Goal: Task Accomplishment & Management: Complete application form

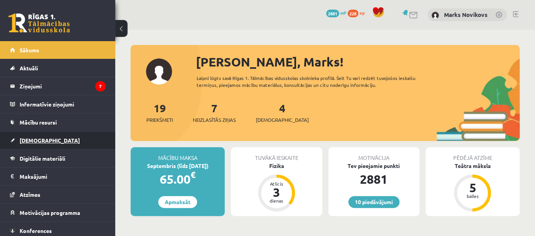
click at [33, 142] on span "[DEMOGRAPHIC_DATA]" at bounding box center [50, 140] width 60 height 7
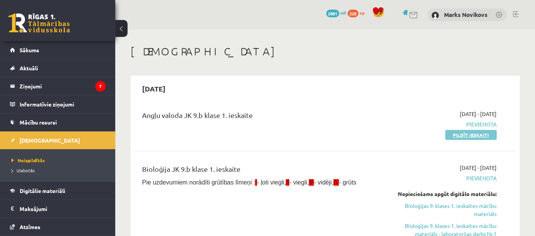
click at [475, 133] on link "Pildīt ieskaiti" at bounding box center [470, 135] width 51 height 10
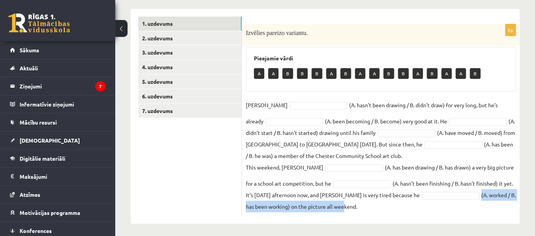
scroll to position [123, 0]
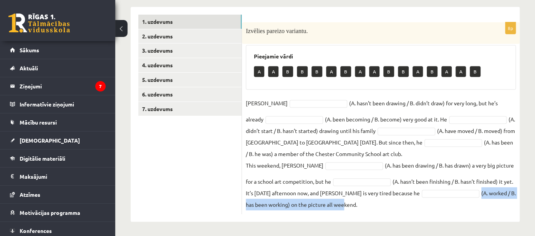
drag, startPoint x: 246, startPoint y: 102, endPoint x: 370, endPoint y: 227, distance: 175.6
click at [370, 221] on div "**********" at bounding box center [324, 114] width 389 height 215
copy fieldset "(A. worked / B. has been working) on the picture all weekend."
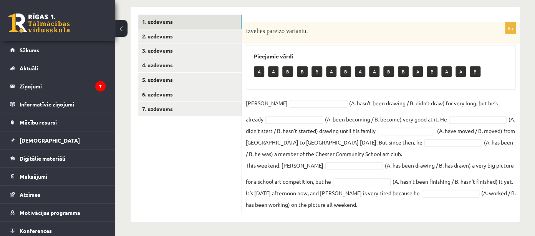
click at [370, 51] on div "Pieejamie vārdi A A B B B A B A A B B A B A A B" at bounding box center [381, 67] width 270 height 45
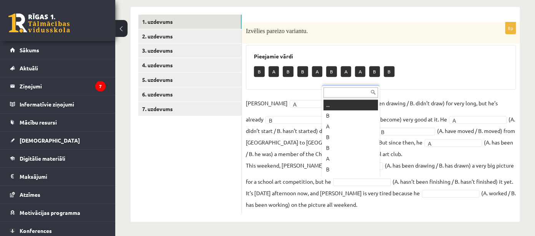
scroll to position [9, 0]
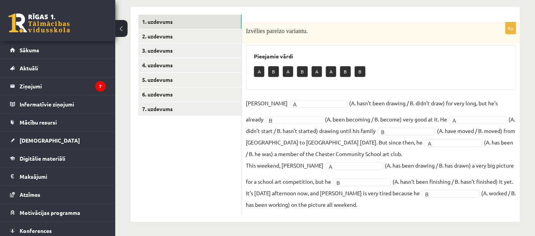
click at [390, 206] on fieldset "Danny A * (A. hasn’t been drawing / B. didn’t draw) for very long, but he’s alr…" at bounding box center [381, 153] width 270 height 113
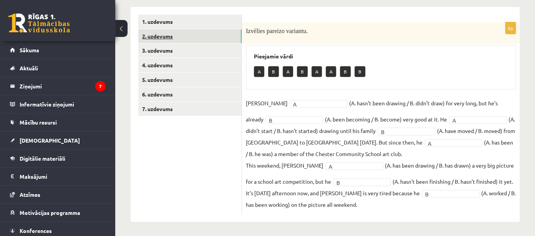
click at [160, 35] on link "2. uzdevums" at bounding box center [189, 36] width 103 height 14
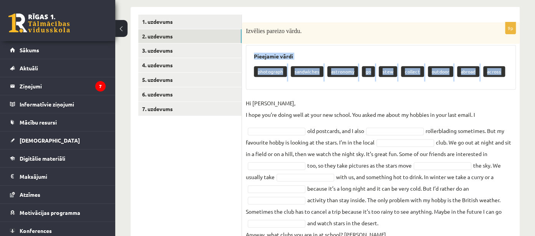
drag, startPoint x: 250, startPoint y: 53, endPoint x: 507, endPoint y: 78, distance: 258.4
click at [507, 78] on div "Pieejamie vārdi photograph sandwiches astronomy go stew collect outdoor abroad …" at bounding box center [381, 67] width 270 height 45
copy div "Pieejamie vārdi photograph sandwiches astronomy go stew collect outdoor abroad …"
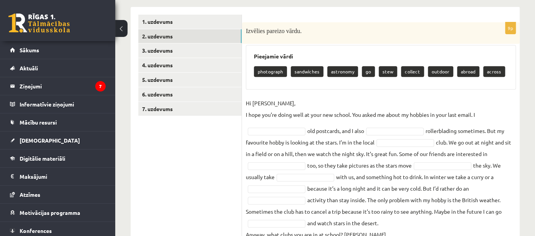
click at [485, 97] on fieldset "Hi Gracie, I hope you’re doing well at your new school. You asked me about my h…" at bounding box center [381, 168] width 270 height 143
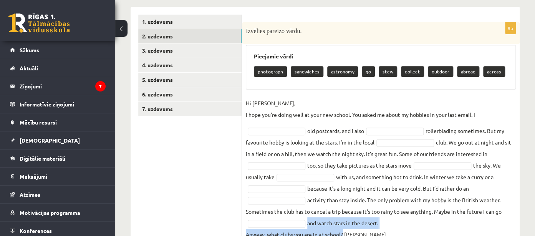
scroll to position [153, 0]
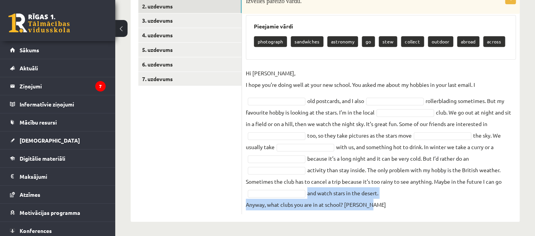
drag, startPoint x: 244, startPoint y: 101, endPoint x: 384, endPoint y: 211, distance: 178.1
click at [384, 211] on div "9p Izvēlies pareizo vārdu. Pieejamie vārdi photograph sandwiches astronomy go s…" at bounding box center [380, 102] width 277 height 221
copy fieldset "and watch stars in the desert. Anyway, what clubs you are in at school? Dominic"
click at [443, 200] on fieldset "Hi Gracie, I hope you’re doing well at your new school. You asked me about my h…" at bounding box center [381, 138] width 270 height 143
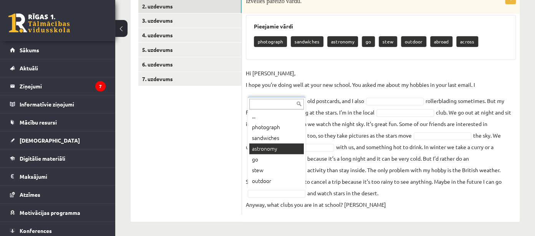
scroll to position [20, 0]
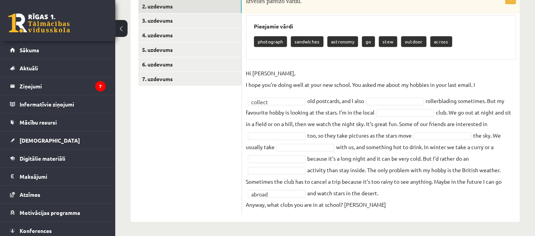
click at [310, 219] on div "9p Izvēlies pareizo vārdu. Pieejamie vārdi photograph sandwiches astronomy go s…" at bounding box center [380, 99] width 277 height 244
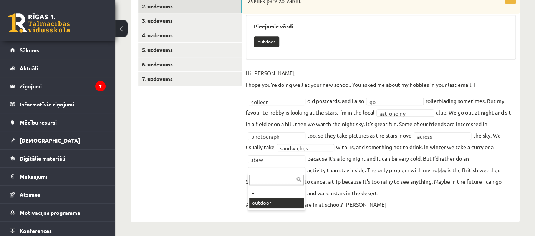
scroll to position [135, 0]
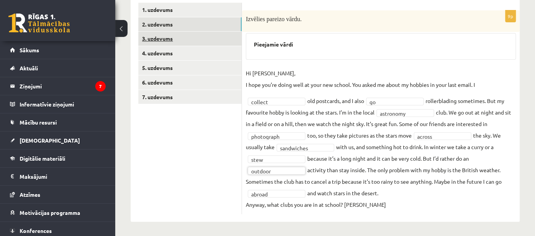
click at [163, 41] on link "3. uzdevums" at bounding box center [189, 38] width 103 height 14
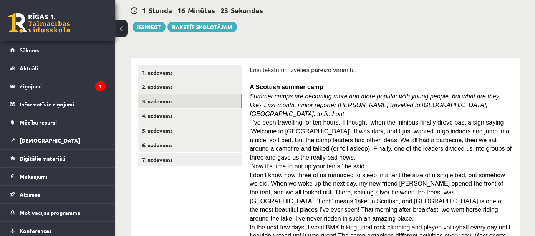
scroll to position [0, 0]
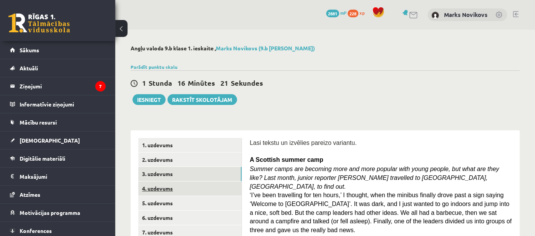
click at [211, 189] on link "4. uzdevums" at bounding box center [189, 188] width 103 height 14
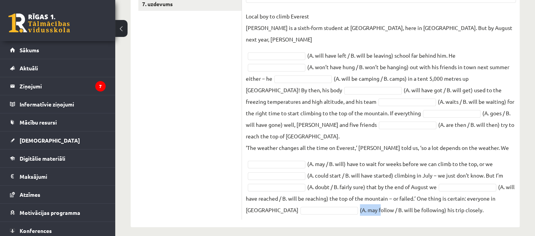
scroll to position [233, 0]
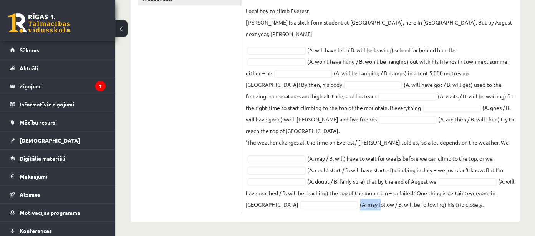
drag, startPoint x: 245, startPoint y: 130, endPoint x: 471, endPoint y: 218, distance: 241.5
click at [471, 218] on div "12p Izvēlies pareizo variantu. Pieejamie vārdi A B B B A A B A A B A A B A A A …" at bounding box center [380, 59] width 277 height 325
copy fieldset "(A. may follow / B. will be following) his trip closely."
click at [324, 217] on div "12p Izvēlies pareizo variantu. Pieejamie vārdi A B B B A A B A A B A A B A A A …" at bounding box center [380, 59] width 277 height 325
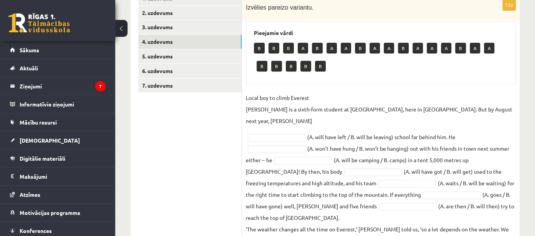
scroll to position [112, 0]
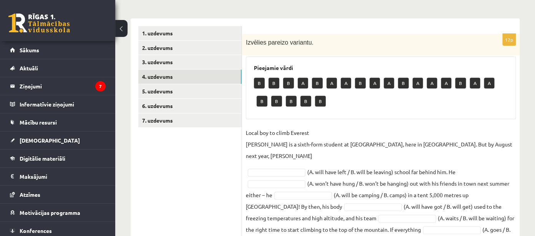
click at [282, 124] on body "0 Dāvanas 2881 mP 228 xp Marks Novikovs Sākums Aktuāli Kā mācīties eSKOLĀ Konta…" at bounding box center [267, 6] width 535 height 236
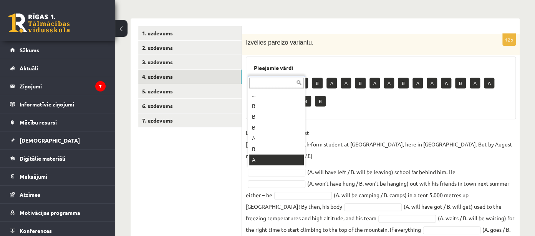
click at [294, 124] on body "0 Dāvanas 2881 mP 228 xp Marks Novikovs Sākums Aktuāli Kā mācīties eSKOLĀ Konta…" at bounding box center [267, 6] width 535 height 236
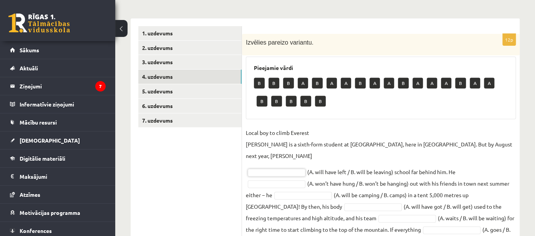
click at [295, 124] on body "0 Dāvanas 2881 mP 228 xp Marks Novikovs Sākums Aktuāli Kā mācīties eSKOLĀ Konta…" at bounding box center [267, 6] width 535 height 236
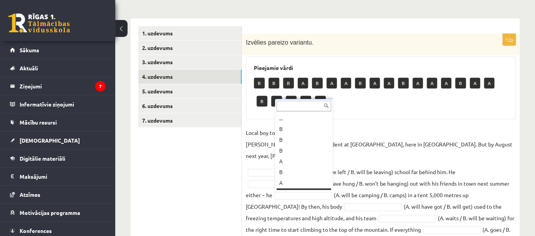
scroll to position [9, 0]
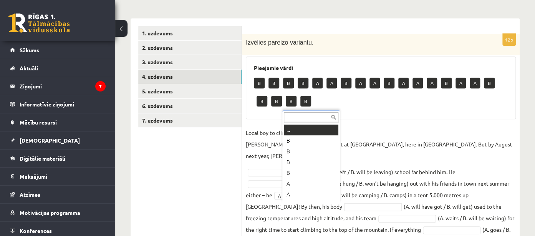
click at [311, 124] on body "0 Dāvanas 2881 mP 228 xp Marks Novikovs Sākums Aktuāli Kā mācīties eSKOLĀ Konta…" at bounding box center [267, 6] width 535 height 236
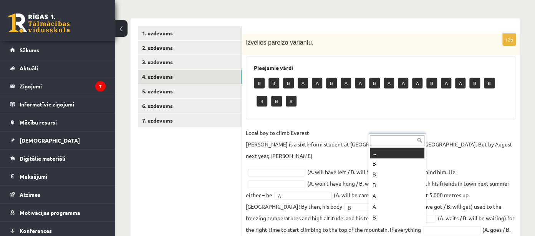
click at [386, 124] on body "0 Dāvanas 2881 mP 228 xp Marks Novikovs Sākums Aktuāli Kā mācīties eSKOLĀ Konta…" at bounding box center [267, 6] width 535 height 236
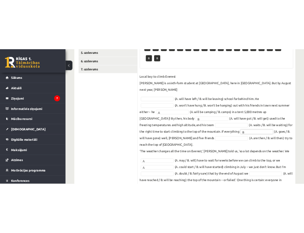
scroll to position [233, 0]
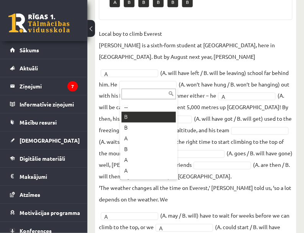
scroll to position [215, 0]
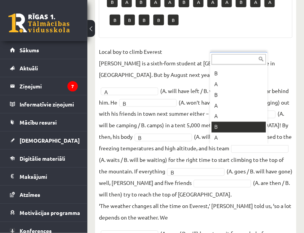
scroll to position [220, 0]
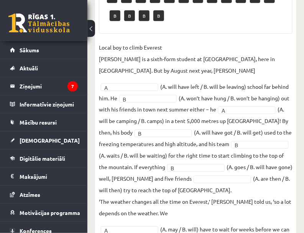
click at [93, 26] on button at bounding box center [92, 28] width 8 height 17
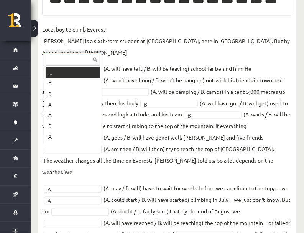
scroll to position [9, 0]
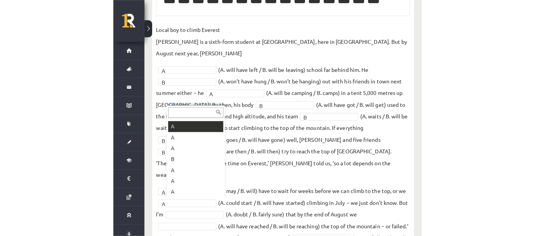
scroll to position [170, 0]
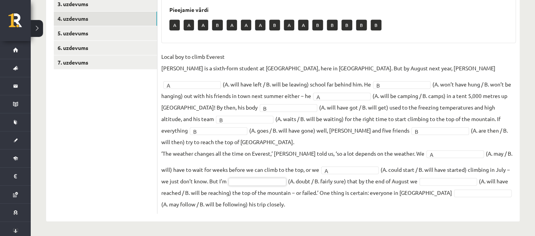
click at [243, 176] on fieldset "Local boy to climb Everest Nathan Short is a sixth-form student at Pittville Co…" at bounding box center [338, 130] width 354 height 159
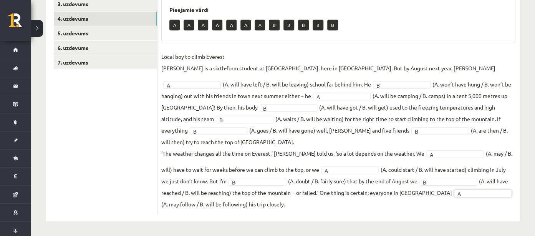
click at [289, 215] on div "12p Izvēlies pareizo variantu. Pieejamie vārdi A A A A A A A B B B B B Local bo…" at bounding box center [338, 90] width 362 height 261
click at [91, 36] on link "5. uzdevums" at bounding box center [105, 33] width 103 height 14
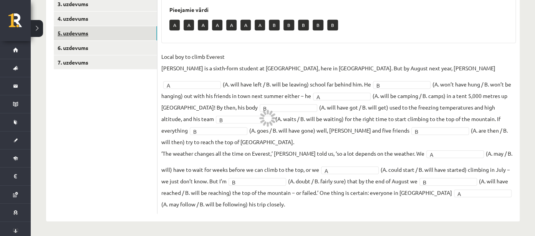
scroll to position [107, 0]
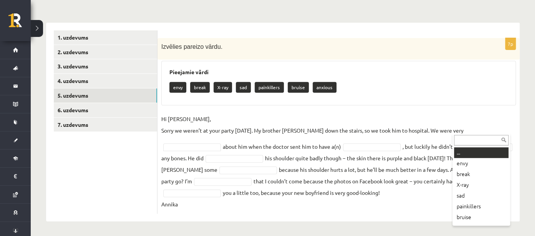
click at [463, 128] on body "0 Dāvanas 2881 mP 228 xp Marks Novikovs Sākums Aktuāli Kā mācīties eSKOLĀ Konta…" at bounding box center [267, 11] width 535 height 236
click at [490, 128] on body "0 Dāvanas 2881 mP 228 xp Marks Novikovs Sākums Aktuāli Kā mācīties eSKOLĀ Konta…" at bounding box center [267, 11] width 535 height 236
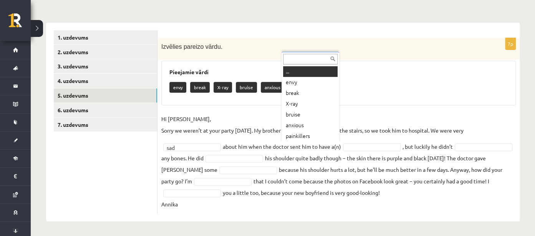
click at [296, 128] on body "0 Dāvanas 2881 mP 228 xp Marks Novikovs Sākums Aktuāli Kā mācīties eSKOLĀ Konta…" at bounding box center [267, 11] width 535 height 236
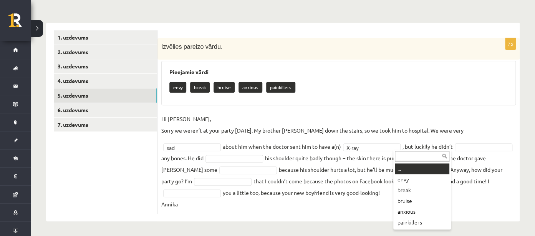
click at [406, 128] on body "0 Dāvanas 2881 mP 228 xp Marks Novikovs Sākums Aktuāli Kā mācīties eSKOLĀ Konta…" at bounding box center [267, 11] width 535 height 236
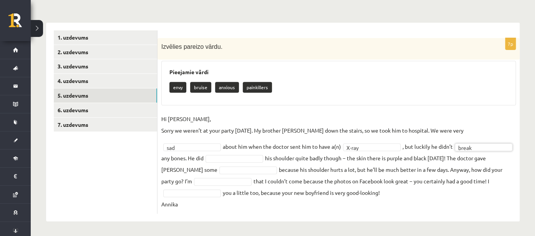
click at [192, 128] on body "0 Dāvanas 2881 mP 228 xp Marks Novikovs Sākums Aktuāli Kā mācīties eSKOLĀ Konta…" at bounding box center [267, 11] width 535 height 236
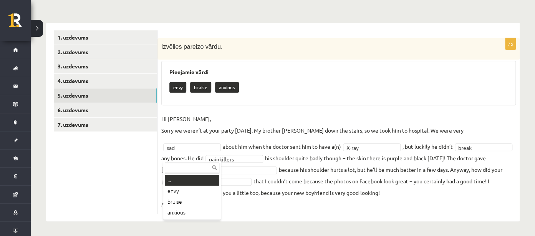
click at [206, 128] on body "0 Dāvanas 2881 mP 228 xp Marks Novikovs Sākums Aktuāli Kā mācīties eSKOLĀ Konta…" at bounding box center [267, 11] width 535 height 236
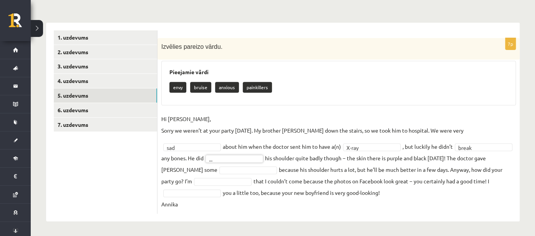
click at [183, 128] on body "0 Dāvanas 2881 mP 228 xp Marks Novikovs Sākums Aktuāli Kā mācīties eSKOLĀ Konta…" at bounding box center [267, 11] width 535 height 236
click at [194, 128] on body "0 Dāvanas 2881 mP 228 xp Marks Novikovs Sākums Aktuāli Kā mācīties eSKOLĀ Konta…" at bounding box center [267, 11] width 535 height 236
click at [192, 128] on body "0 Dāvanas 2881 mP 228 xp Marks Novikovs Sākums Aktuāli Kā mācīties eSKOLĀ Konta…" at bounding box center [267, 11] width 535 height 236
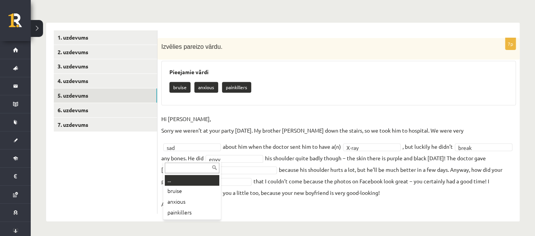
click at [192, 128] on body "0 Dāvanas 2881 mP 228 xp Marks Novikovs Sākums Aktuāli Kā mācīties eSKOLĀ Konta…" at bounding box center [267, 11] width 535 height 236
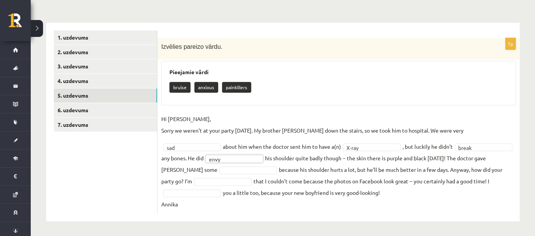
click at [185, 128] on body "0 Dāvanas 2881 mP 228 xp Marks Novikovs Sākums Aktuāli Kā mācīties eSKOLĀ Konta…" at bounding box center [267, 11] width 535 height 236
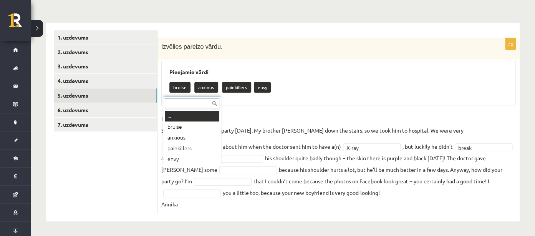
click at [206, 128] on body "0 Dāvanas 2881 mP 228 xp Marks Novikovs Sākums Aktuāli Kā mācīties eSKOLĀ Konta…" at bounding box center [267, 11] width 535 height 236
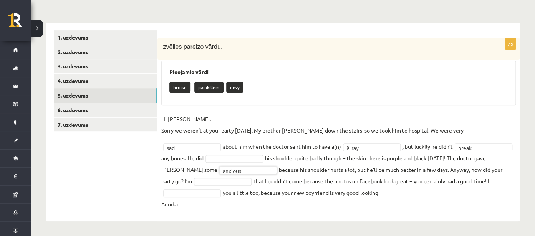
click at [195, 128] on body "0 Dāvanas 2881 mP 228 xp Marks Novikovs Sākums Aktuāli Kā mācīties eSKOLĀ Konta…" at bounding box center [267, 11] width 535 height 236
click at [197, 128] on body "0 Dāvanas 2881 mP 228 xp Marks Novikovs Sākums Aktuāli Kā mācīties eSKOLĀ Konta…" at bounding box center [267, 11] width 535 height 236
click at [195, 128] on body "0 Dāvanas 2881 mP 228 xp Marks Novikovs Sākums Aktuāli Kā mācīties eSKOLĀ Konta…" at bounding box center [267, 11] width 535 height 236
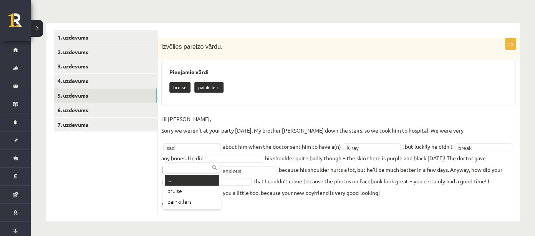
click at [192, 128] on body "0 Dāvanas 2881 mP 228 xp Marks Novikovs Sākums Aktuāli Kā mācīties eSKOLĀ Konta…" at bounding box center [267, 11] width 535 height 236
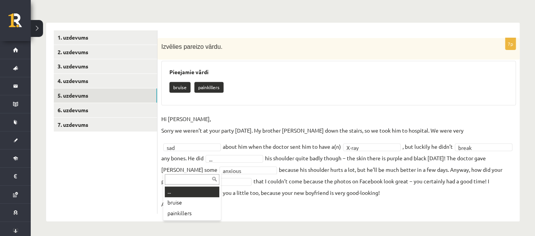
click at [193, 128] on body "0 Dāvanas 2881 mP 228 xp Marks Novikovs Sākums Aktuāli Kā mācīties eSKOLĀ Konta…" at bounding box center [267, 11] width 535 height 236
click at [188, 128] on body "0 Dāvanas 2881 mP 228 xp Marks Novikovs Sākums Aktuāli Kā mācīties eSKOLĀ Konta…" at bounding box center [267, 11] width 535 height 236
click at [193, 128] on body "0 Dāvanas 2881 mP 228 xp Marks Novikovs Sākums Aktuāli Kā mācīties eSKOLĀ Konta…" at bounding box center [267, 11] width 535 height 236
click at [213, 128] on body "0 Dāvanas 2881 mP 228 xp Marks Novikovs Sākums Aktuāli Kā mācīties eSKOLĀ Konta…" at bounding box center [267, 11] width 535 height 236
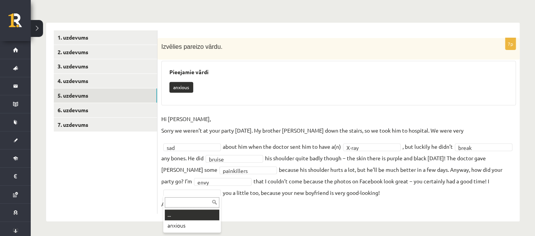
click at [204, 128] on body "0 Dāvanas 2881 mP 228 xp Marks Novikovs Sākums Aktuāli Kā mācīties eSKOLĀ Konta…" at bounding box center [267, 11] width 535 height 236
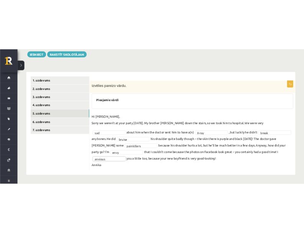
scroll to position [89, 0]
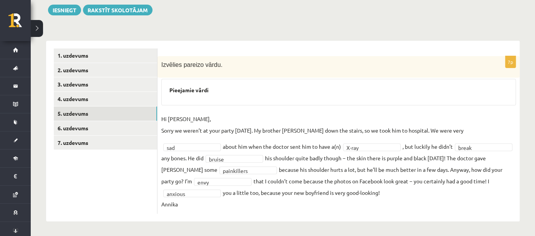
drag, startPoint x: 162, startPoint y: 117, endPoint x: 340, endPoint y: 206, distance: 199.4
click at [340, 206] on fieldset "**********" at bounding box center [338, 161] width 354 height 97
copy fieldset "you a little too, because your new boyfriend is very good-looking! Annika"
click at [218, 210] on div "**********" at bounding box center [338, 134] width 362 height 157
click at [346, 211] on div "**********" at bounding box center [338, 134] width 362 height 157
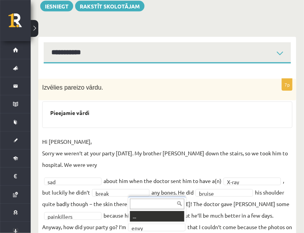
click at [156, 143] on body "0 Dāvanas 2881 mP 228 xp Marks Novikovs Sākums Aktuāli Kā mācīties eSKOLĀ Konta…" at bounding box center [152, 27] width 304 height 233
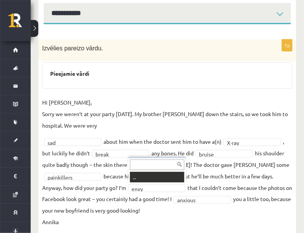
scroll to position [145, 0]
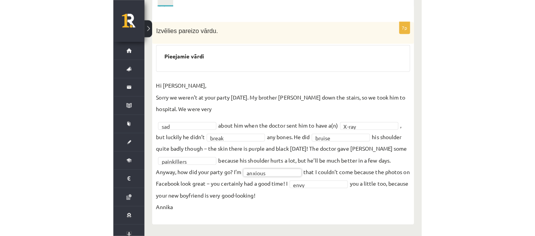
scroll to position [89, 0]
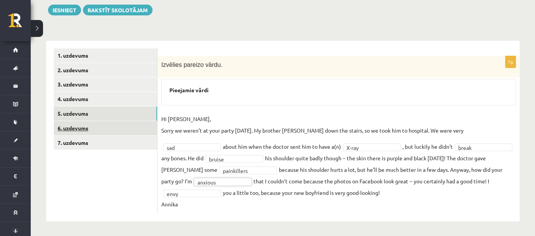
click at [85, 125] on link "6. uzdevums" at bounding box center [105, 128] width 103 height 14
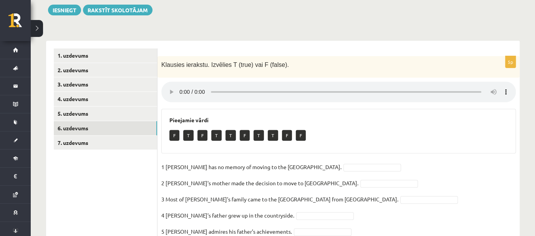
click at [334, 146] on body "0 Dāvanas 2881 mP 228 xp Marks Novikovs Sākums Aktuāli Kā mācīties eSKOLĀ Konta…" at bounding box center [267, 29] width 535 height 236
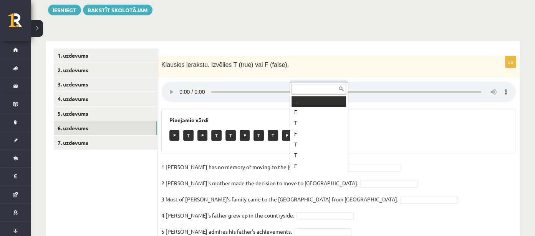
scroll to position [9, 0]
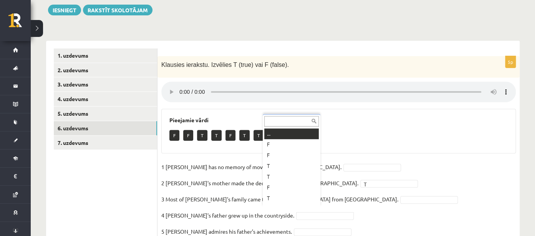
click at [286, 146] on body "0 Dāvanas 2881 mP 228 xp Marks Novikovs Sākums Aktuāli Kā mācīties eSKOLĀ Konta…" at bounding box center [267, 29] width 535 height 236
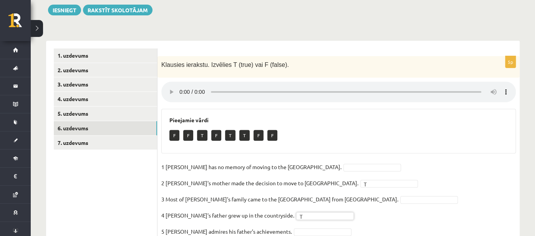
click at [391, 194] on fieldset "1 Lila has no memory of moving to the UK. 2 Lila's mother made the decision to …" at bounding box center [338, 201] width 354 height 81
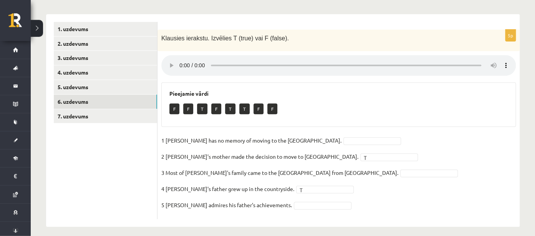
scroll to position [116, 0]
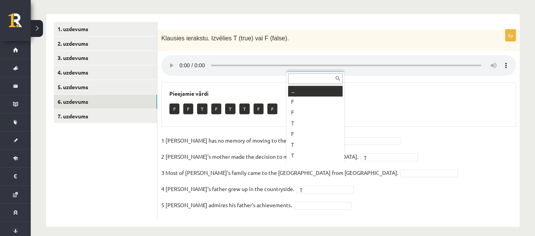
click at [299, 120] on body "0 Dāvanas 2881 mP 228 xp Marks Novikovs Sākums Aktuāli Kā mācīties eSKOLĀ Konta…" at bounding box center [267, 2] width 535 height 236
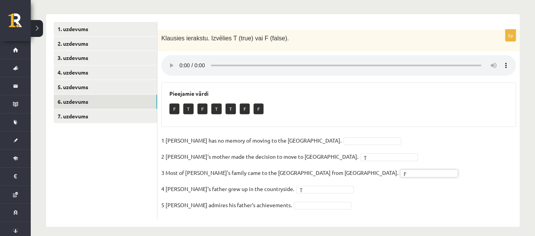
click at [307, 120] on body "0 Dāvanas 2881 mP 228 xp Marks Novikovs Sākums Aktuāli Kā mācīties eSKOLĀ Konta…" at bounding box center [267, 2] width 535 height 236
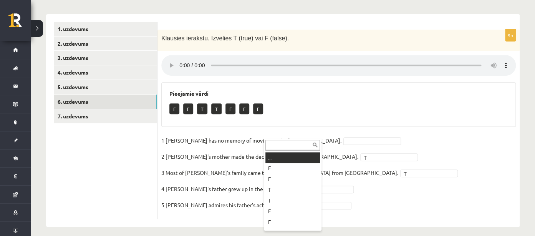
click at [294, 120] on body "0 Dāvanas 2881 mP 228 xp Marks Novikovs Sākums Aktuāli Kā mācīties eSKOLĀ Konta…" at bounding box center [267, 2] width 535 height 236
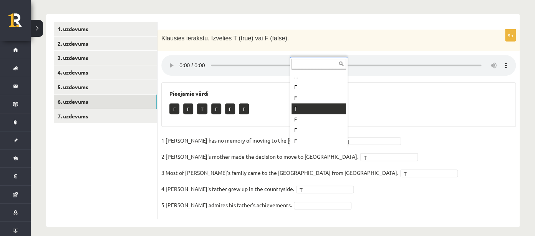
click at [307, 120] on body "0 Dāvanas 2881 mP 228 xp Marks Novikovs Sākums Aktuāli Kā mācīties eSKOLĀ Konta…" at bounding box center [267, 2] width 535 height 236
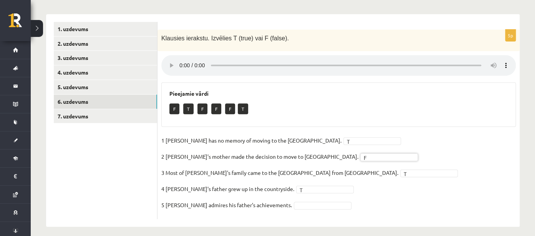
click at [317, 120] on body "0 Dāvanas 2881 mP 228 xp Marks Novikovs Sākums Aktuāli Kā mācīties eSKOLĀ Konta…" at bounding box center [267, 2] width 535 height 236
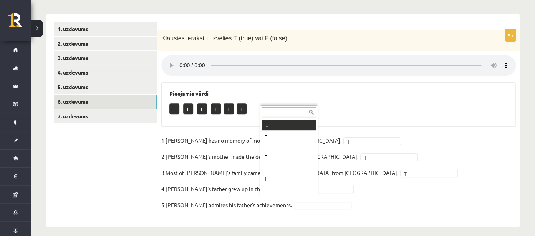
click at [287, 120] on body "0 Dāvanas 2881 mP 228 xp Marks Novikovs Sākums Aktuāli Kā mācīties eSKOLĀ Konta…" at bounding box center [267, 2] width 535 height 236
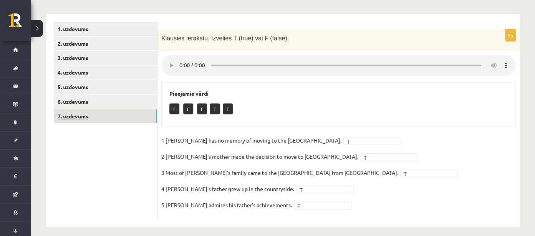
click at [87, 120] on link "7. uzdevums" at bounding box center [105, 116] width 103 height 14
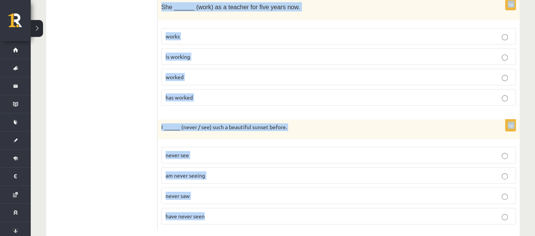
scroll to position [1103, 0]
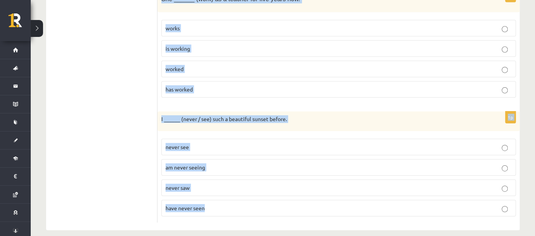
drag, startPoint x: 161, startPoint y: 152, endPoint x: 221, endPoint y: 252, distance: 117.4
copy form "We ______ (watch) TV when the power went out last night. watch were watching wa…"
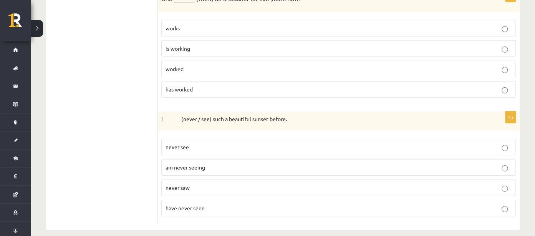
drag, startPoint x: 125, startPoint y: 122, endPoint x: 117, endPoint y: 156, distance: 34.4
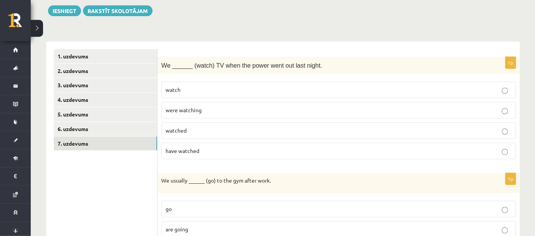
scroll to position [0, 0]
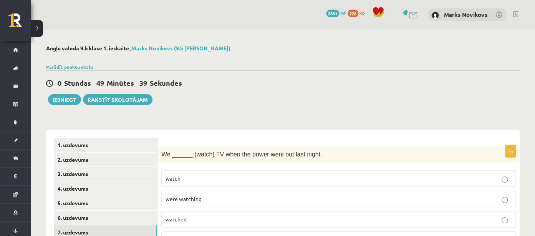
click at [206, 195] on p "were watching" at bounding box center [338, 199] width 346 height 8
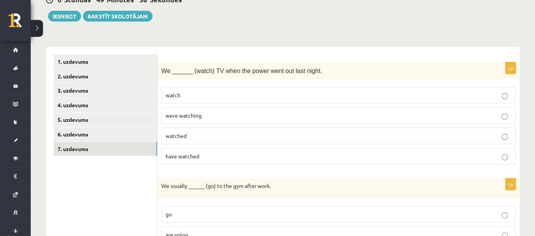
scroll to position [121, 0]
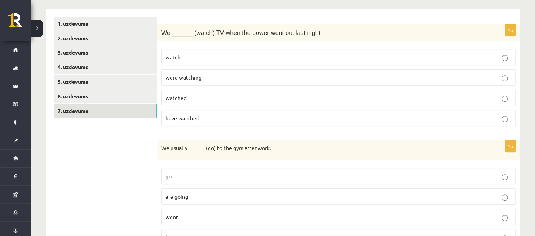
click at [216, 178] on p "go" at bounding box center [338, 176] width 346 height 8
click at [220, 193] on p "are going" at bounding box center [338, 196] width 346 height 8
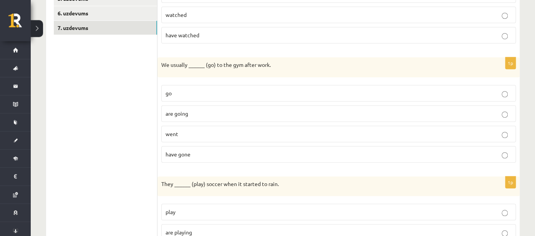
scroll to position [243, 0]
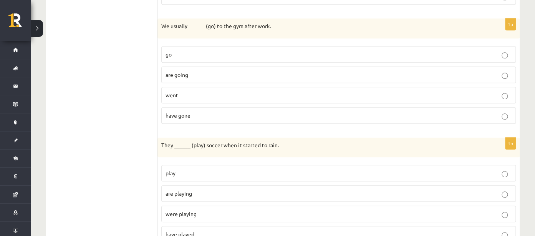
click at [212, 230] on p "have played" at bounding box center [338, 234] width 346 height 8
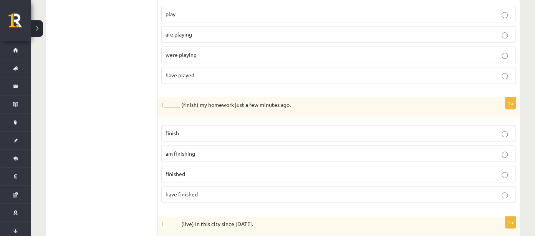
scroll to position [365, 0]
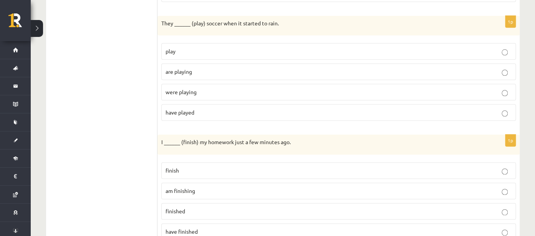
click at [198, 89] on p "were playing" at bounding box center [338, 92] width 346 height 8
click at [225, 227] on p "have finished" at bounding box center [338, 231] width 346 height 8
click at [205, 207] on p "finished" at bounding box center [338, 211] width 346 height 8
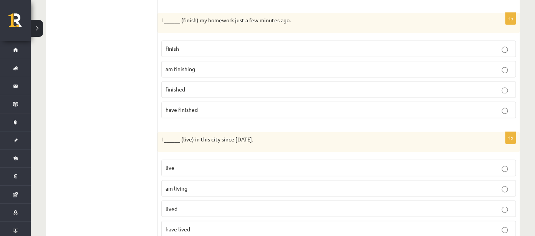
click at [216, 204] on p "lived" at bounding box center [338, 208] width 346 height 8
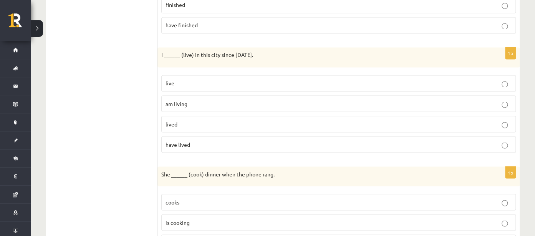
scroll to position [608, 0]
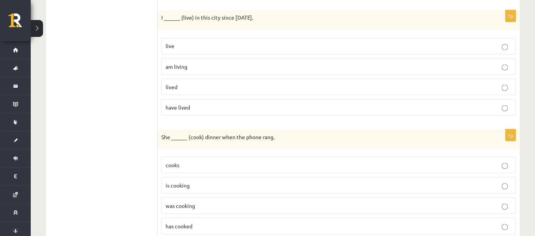
click at [201, 181] on p "is cooking" at bounding box center [338, 185] width 346 height 8
click at [208, 201] on p "was cooking" at bounding box center [338, 205] width 346 height 8
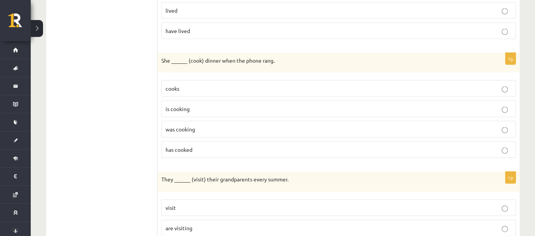
scroll to position [729, 0]
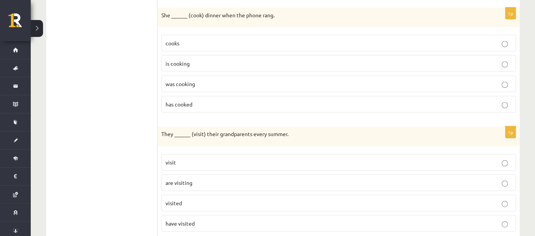
click at [197, 100] on p "has cooked" at bounding box center [338, 104] width 346 height 8
click at [211, 219] on p "have visited" at bounding box center [338, 223] width 346 height 8
click at [215, 199] on p "visited" at bounding box center [338, 203] width 346 height 8
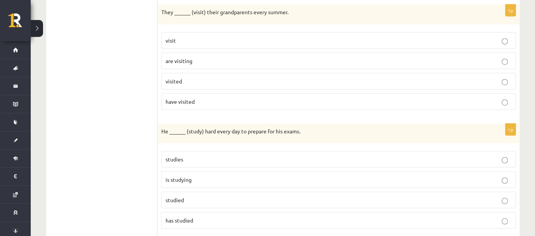
click at [199, 196] on p "studied" at bounding box center [338, 200] width 346 height 8
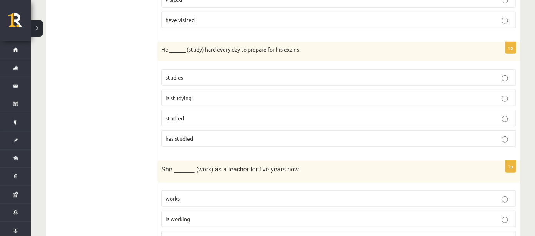
scroll to position [973, 0]
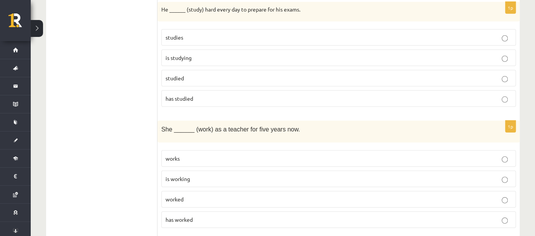
click at [218, 154] on p "works" at bounding box center [338, 158] width 346 height 8
click at [240, 195] on p "worked" at bounding box center [338, 199] width 346 height 8
click at [226, 154] on p "works" at bounding box center [338, 158] width 346 height 8
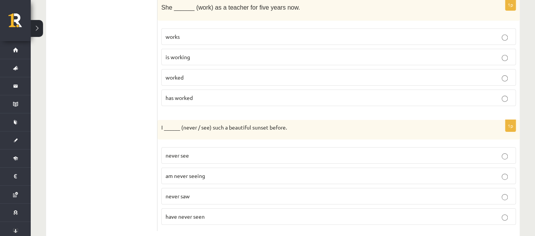
click at [203, 192] on p "never saw" at bounding box center [338, 196] width 346 height 8
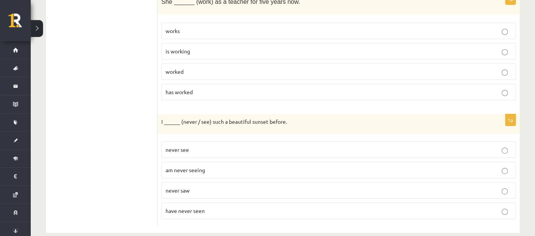
scroll to position [1103, 0]
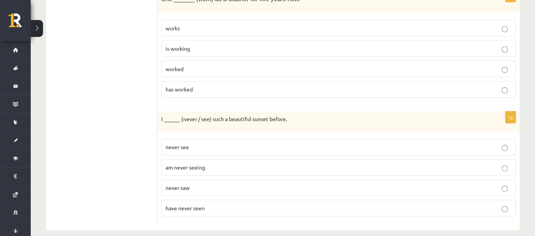
click at [217, 159] on label "am never seeing" at bounding box center [338, 167] width 354 height 17
click at [226, 183] on p "never saw" at bounding box center [338, 187] width 346 height 8
click at [224, 204] on p "have never seen" at bounding box center [338, 208] width 346 height 8
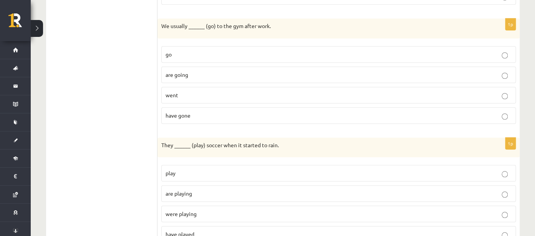
scroll to position [486, 0]
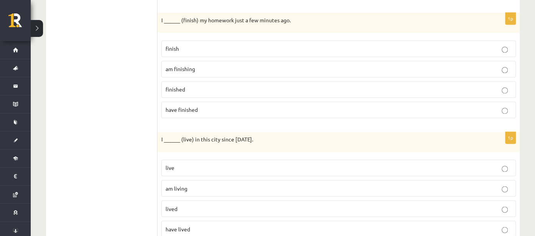
click at [201, 225] on p "have lived" at bounding box center [338, 229] width 346 height 8
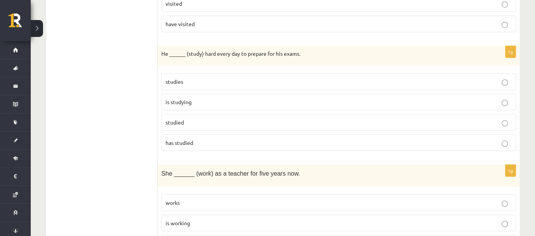
scroll to position [973, 0]
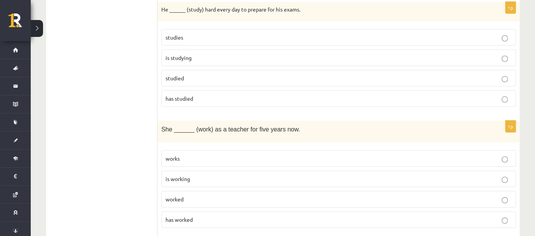
click at [172, 33] on p "studies" at bounding box center [338, 37] width 346 height 8
click at [202, 215] on p "has worked" at bounding box center [338, 219] width 346 height 8
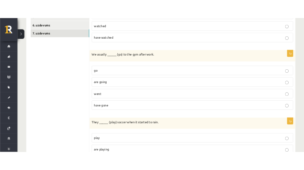
scroll to position [243, 0]
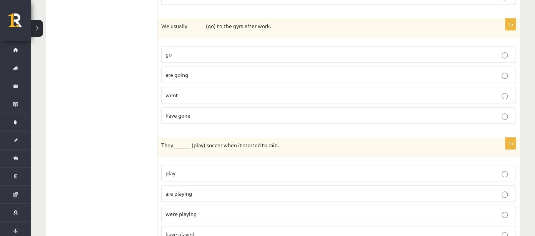
click at [200, 58] on label "go" at bounding box center [338, 54] width 354 height 17
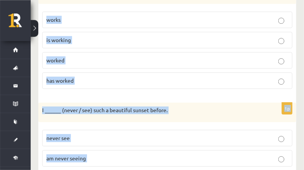
scroll to position [1187, 0]
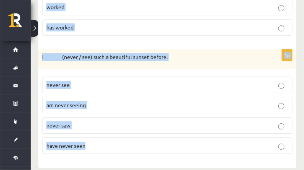
drag, startPoint x: 145, startPoint y: 170, endPoint x: 141, endPoint y: 221, distance: 52.0
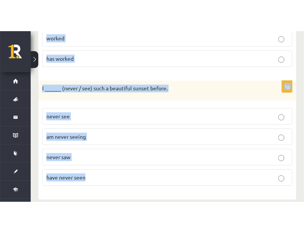
scroll to position [1125, 0]
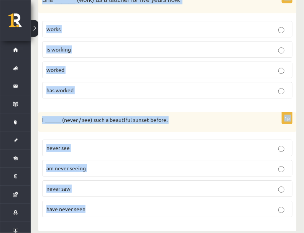
click at [253, 126] on div "1p I ______ (never / see) such a beautiful sunset before. never see am never se…" at bounding box center [167, 167] width 258 height 111
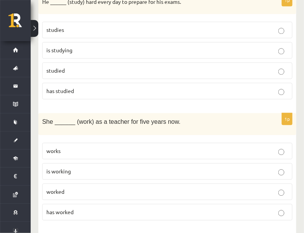
scroll to position [881, 0]
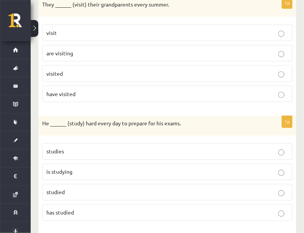
click at [161, 29] on p "visit" at bounding box center [167, 33] width 242 height 8
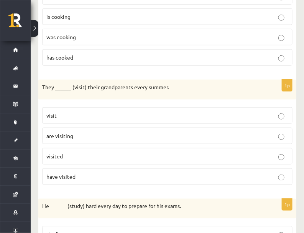
scroll to position [760, 0]
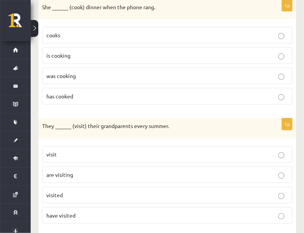
click at [151, 72] on p "was cooking" at bounding box center [167, 76] width 242 height 8
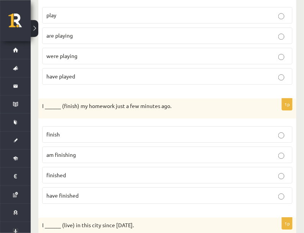
scroll to position [395, 0]
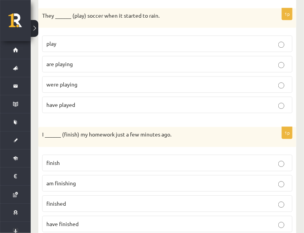
click at [151, 84] on p "were playing" at bounding box center [167, 84] width 242 height 8
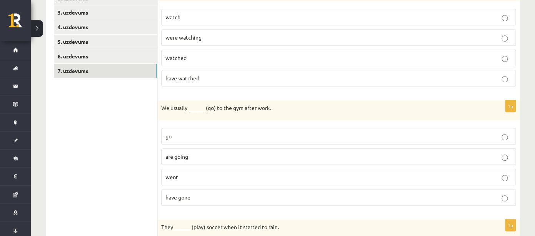
scroll to position [121, 0]
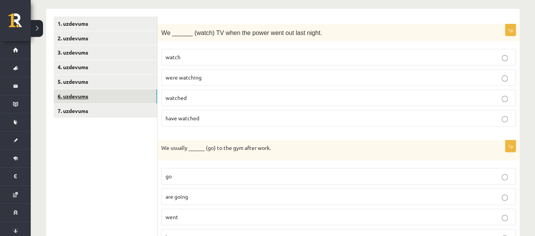
click at [107, 100] on link "6. uzdevums" at bounding box center [105, 96] width 103 height 14
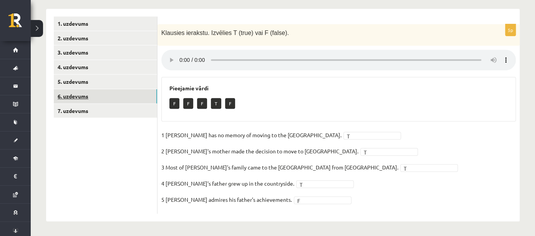
scroll to position [116, 0]
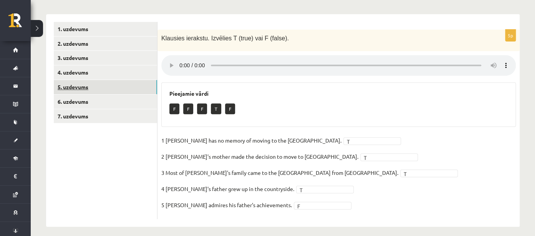
click at [119, 86] on link "5. uzdevums" at bounding box center [105, 87] width 103 height 14
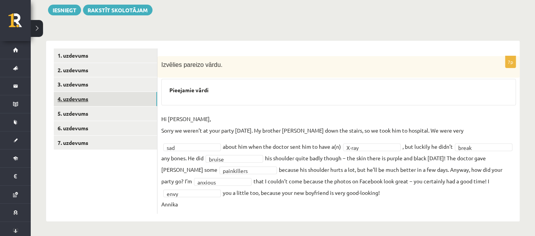
click at [78, 100] on link "4. uzdevums" at bounding box center [105, 99] width 103 height 14
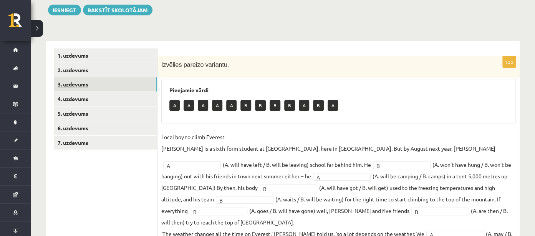
click at [84, 84] on link "3. uzdevums" at bounding box center [105, 84] width 103 height 14
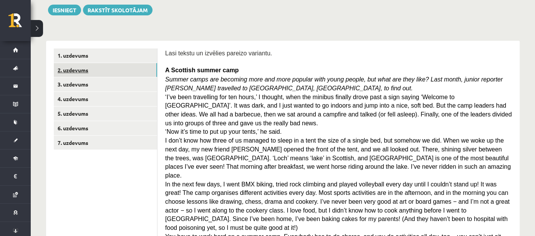
click at [91, 69] on link "2. uzdevums" at bounding box center [105, 70] width 103 height 14
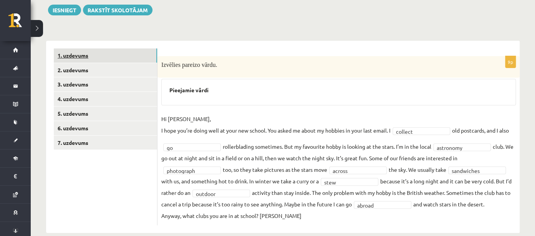
click at [92, 55] on link "1. uzdevums" at bounding box center [105, 55] width 103 height 14
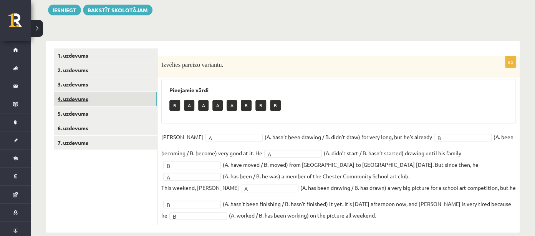
click at [101, 94] on link "4. uzdevums" at bounding box center [105, 99] width 103 height 14
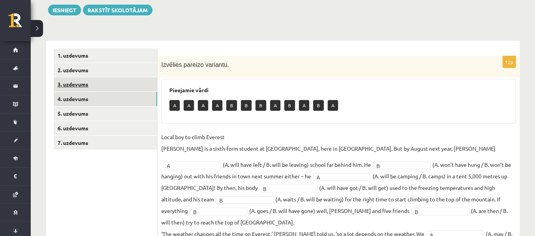
click at [98, 80] on link "3. uzdevums" at bounding box center [105, 84] width 103 height 14
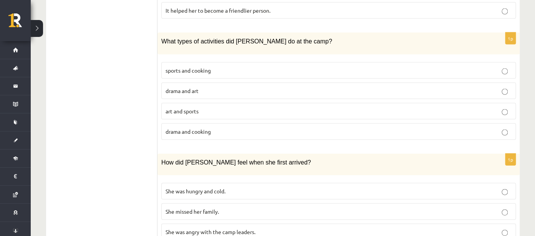
scroll to position [723, 0]
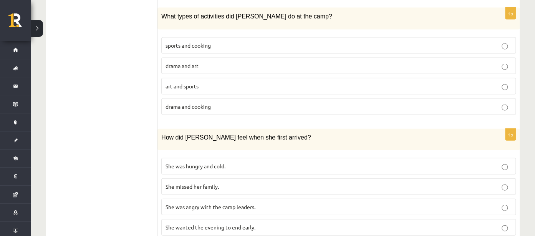
drag, startPoint x: 165, startPoint y: 51, endPoint x: 310, endPoint y: 234, distance: 233.9
copy form "Lasi tekstu un izvēlies pareizo variantu. A Scottish summer camp Summer camps a…"
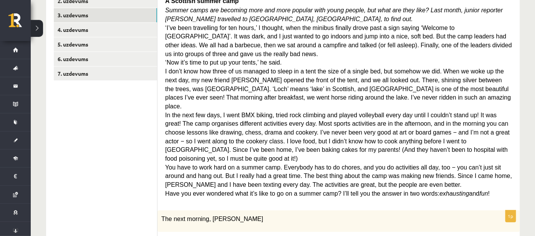
scroll to position [121, 0]
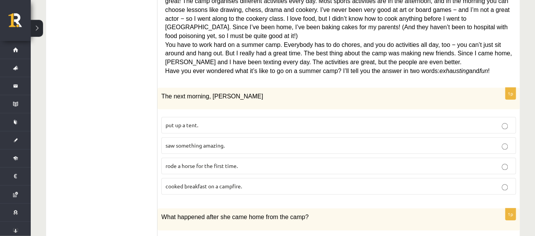
scroll to position [236, 0]
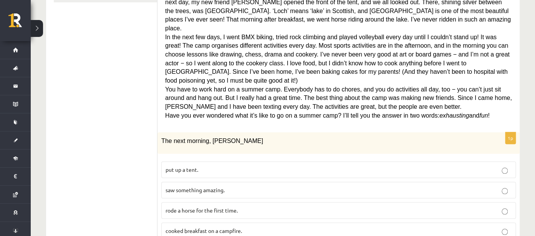
click at [318, 206] on p "rode a horse for the first time." at bounding box center [338, 210] width 346 height 8
click at [321, 186] on p "saw something amazing." at bounding box center [338, 190] width 346 height 8
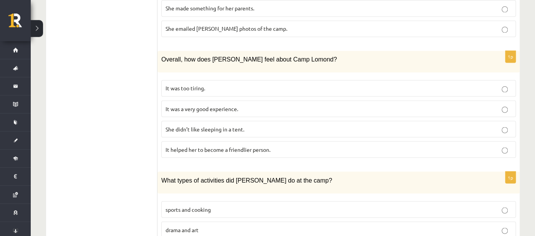
scroll to position [601, 0]
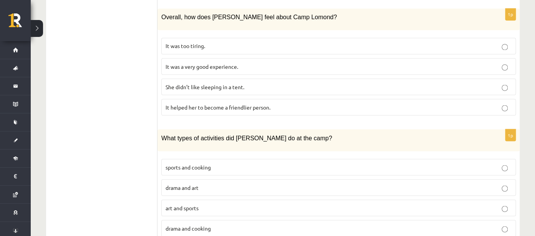
click at [218, 224] on p "drama and cooking" at bounding box center [338, 228] width 346 height 8
click at [237, 183] on p "drama and art" at bounding box center [338, 187] width 346 height 8
click at [236, 224] on p "drama and cooking" at bounding box center [338, 228] width 346 height 8
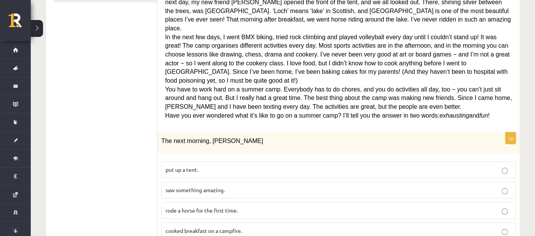
scroll to position [358, 0]
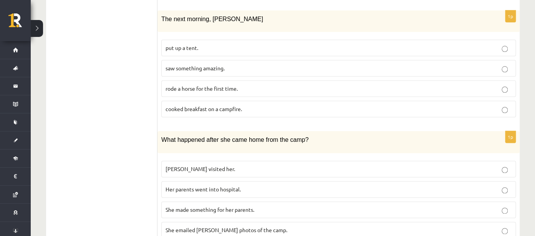
click at [286, 205] on p "She made something for her parents." at bounding box center [338, 209] width 346 height 8
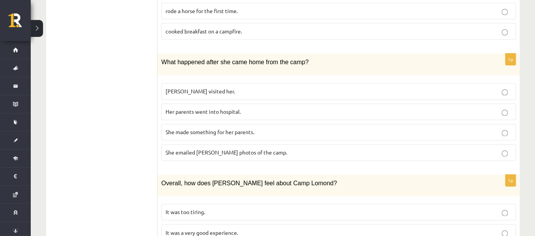
scroll to position [480, 0]
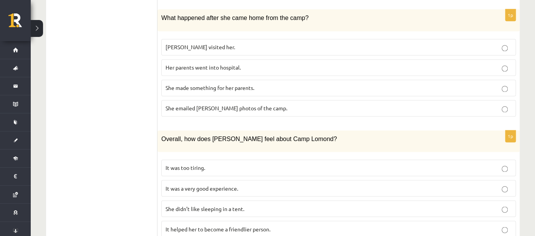
click at [281, 184] on p "It was a very good experience." at bounding box center [338, 188] width 346 height 8
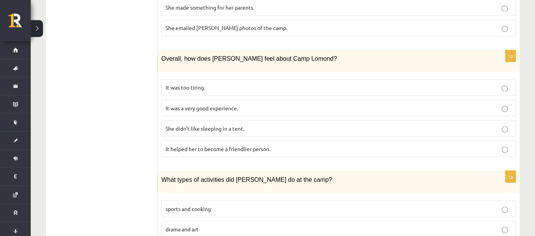
scroll to position [601, 0]
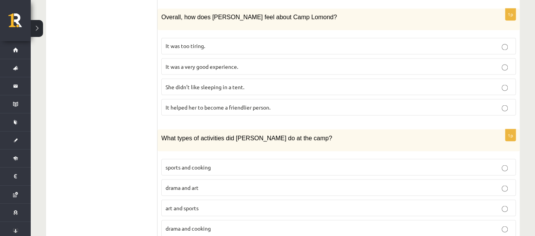
click at [236, 163] on p "sports and cooking" at bounding box center [338, 167] width 346 height 8
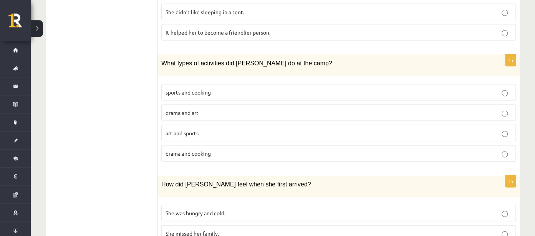
scroll to position [723, 0]
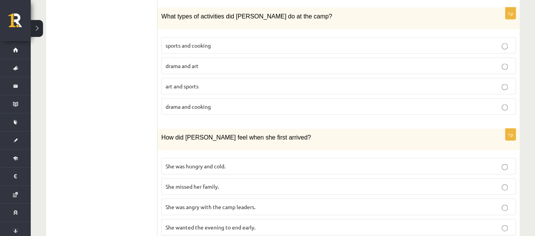
click at [281, 223] on p "She wanted the evening to end early." at bounding box center [338, 227] width 346 height 8
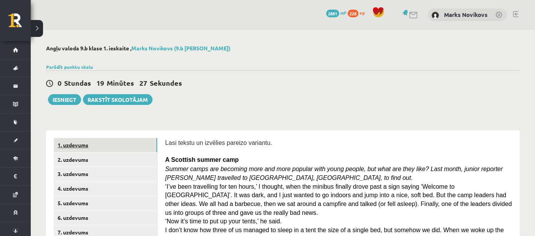
click at [95, 141] on link "1. uzdevums" at bounding box center [105, 145] width 103 height 14
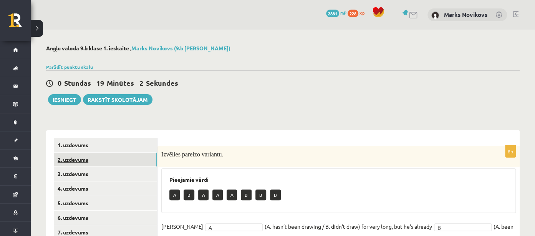
click at [81, 159] on link "2. uzdevums" at bounding box center [105, 159] width 103 height 14
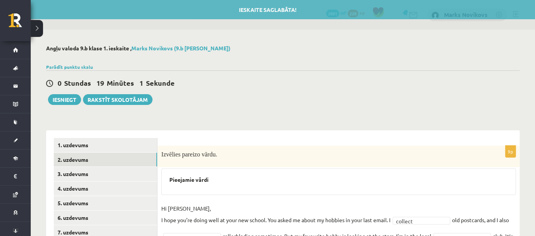
scroll to position [101, 0]
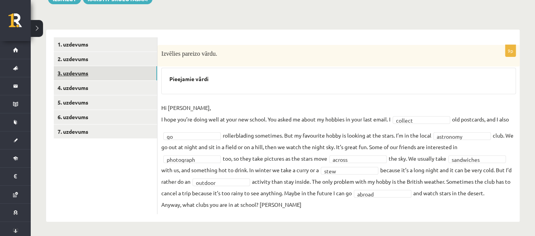
click at [122, 71] on link "3. uzdevums" at bounding box center [105, 73] width 103 height 14
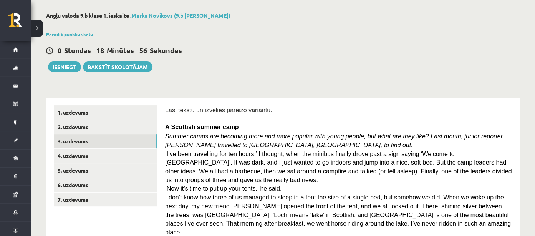
scroll to position [0, 0]
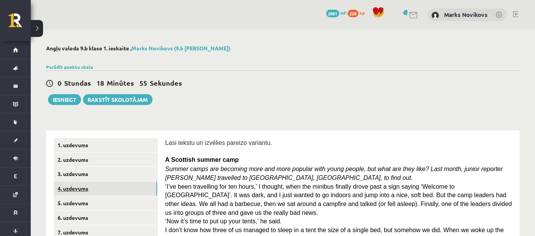
click at [110, 194] on link "4. uzdevums" at bounding box center [105, 188] width 103 height 14
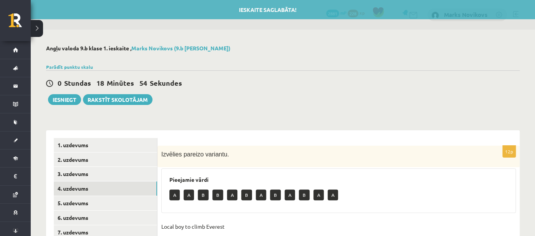
scroll to position [170, 0]
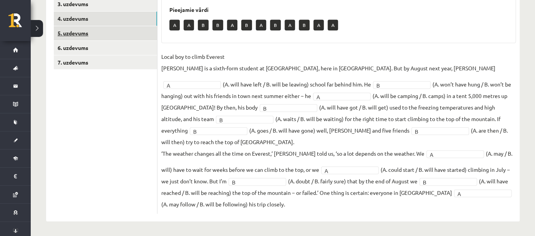
click at [89, 33] on link "5. uzdevums" at bounding box center [105, 33] width 103 height 14
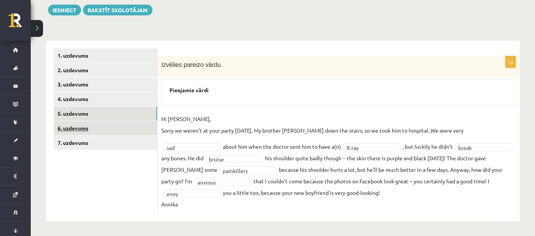
click at [114, 129] on link "6. uzdevums" at bounding box center [105, 128] width 103 height 14
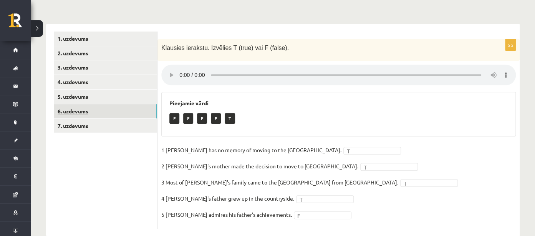
scroll to position [116, 0]
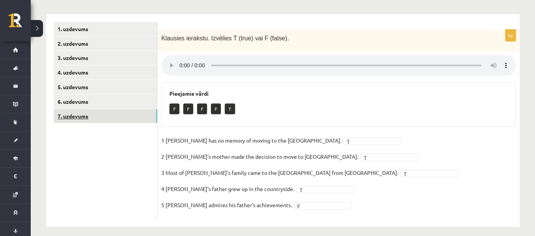
click at [97, 120] on link "7. uzdevums" at bounding box center [105, 116] width 103 height 14
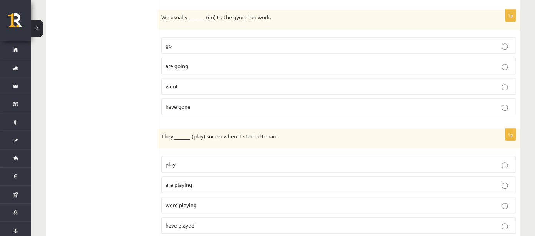
scroll to position [0, 0]
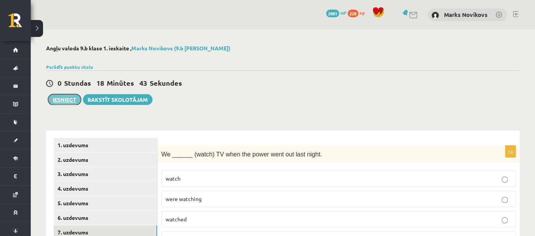
click at [52, 94] on button "Iesniegt" at bounding box center [64, 99] width 33 height 11
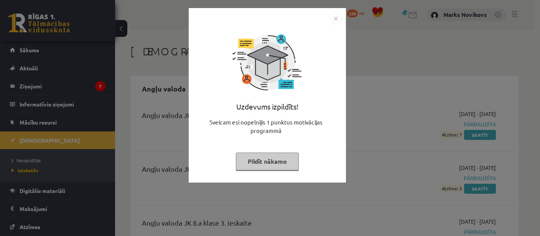
click at [337, 15] on img "Close" at bounding box center [336, 19] width 12 height 12
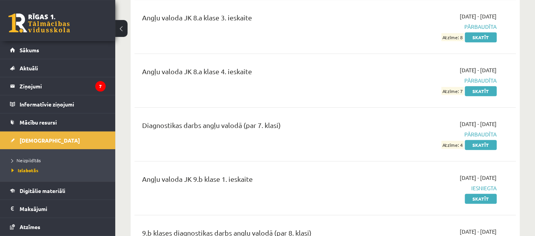
scroll to position [243, 0]
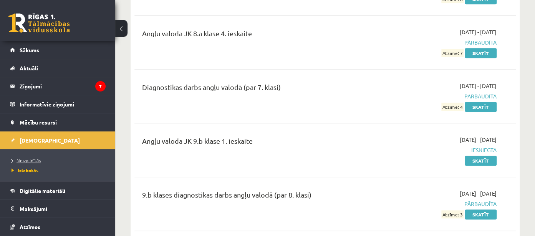
click at [30, 160] on span "Neizpildītās" at bounding box center [26, 160] width 29 height 6
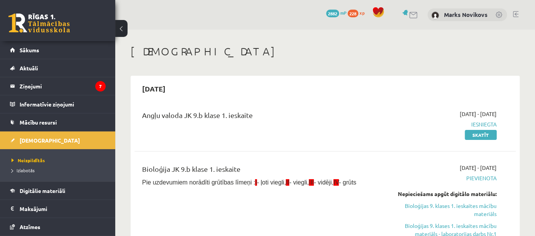
scroll to position [243, 0]
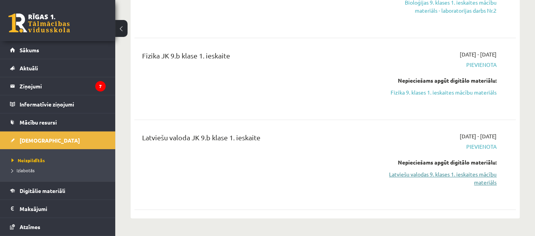
click at [412, 173] on link "Latviešu valodas 9. klases 1. ieskaites mācību materiāls" at bounding box center [441, 178] width 111 height 16
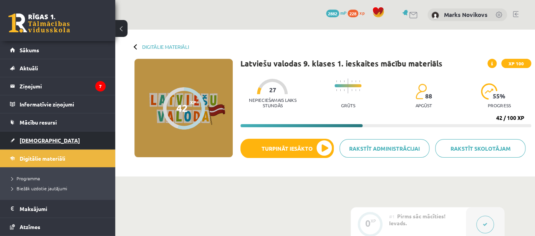
click at [37, 135] on link "[DEMOGRAPHIC_DATA]" at bounding box center [58, 140] width 96 height 18
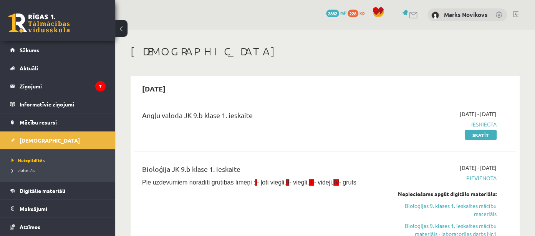
scroll to position [121, 0]
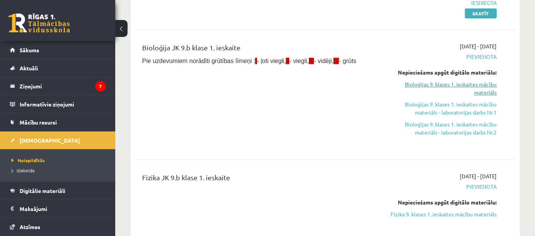
click at [444, 86] on link "Bioloģijas 9. klases 1. ieskaites mācību materiāls" at bounding box center [441, 88] width 111 height 16
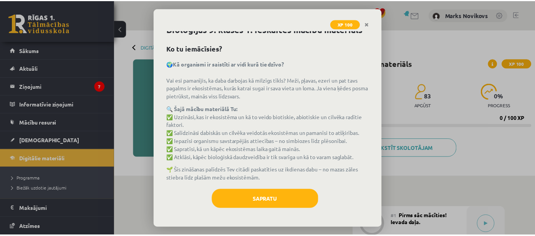
scroll to position [20, 0]
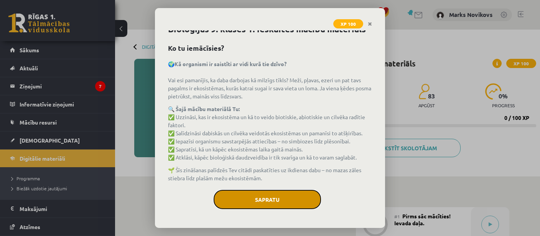
click at [261, 205] on button "Sapratu" at bounding box center [267, 199] width 107 height 19
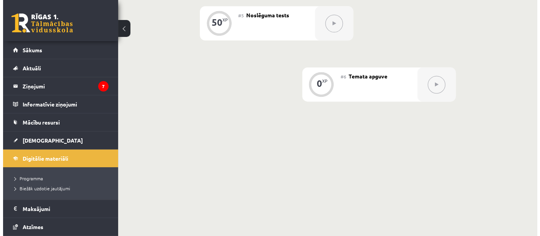
scroll to position [80, 0]
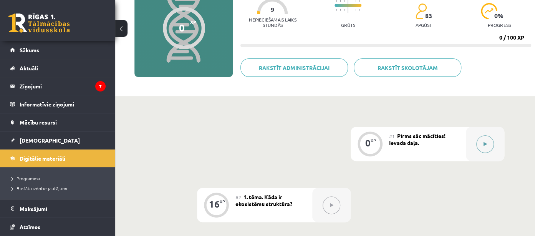
click at [481, 135] on div at bounding box center [485, 144] width 38 height 34
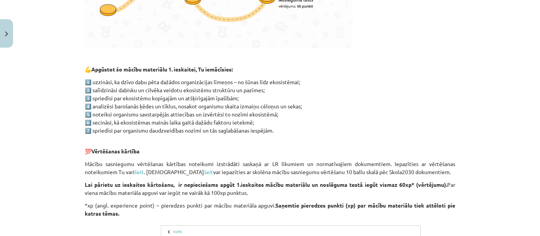
scroll to position [505, 0]
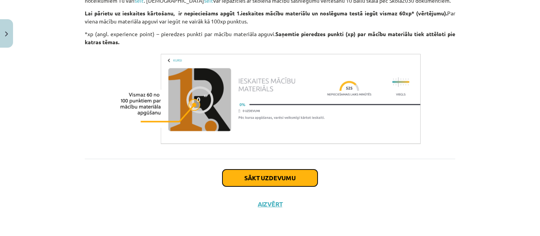
click at [279, 175] on button "Sākt uzdevumu" at bounding box center [270, 177] width 95 height 17
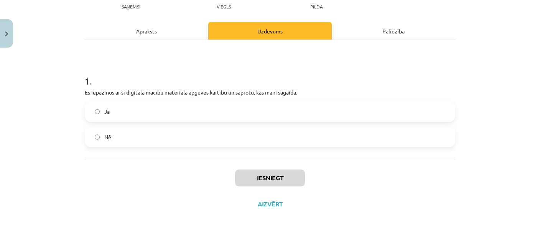
click at [119, 123] on div "Jā Nē" at bounding box center [270, 124] width 371 height 46
click at [125, 117] on label "Jā" at bounding box center [270, 111] width 369 height 19
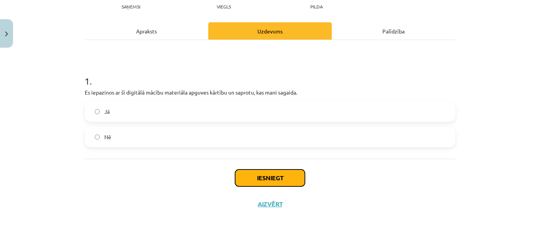
click at [264, 175] on button "Iesniegt" at bounding box center [270, 177] width 70 height 17
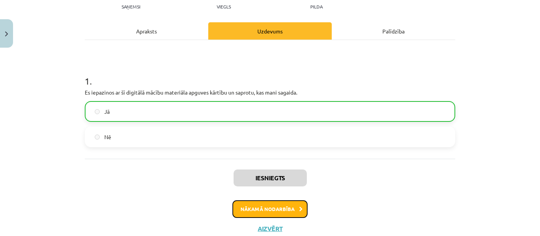
click at [249, 206] on button "Nākamā nodarbība" at bounding box center [270, 209] width 75 height 18
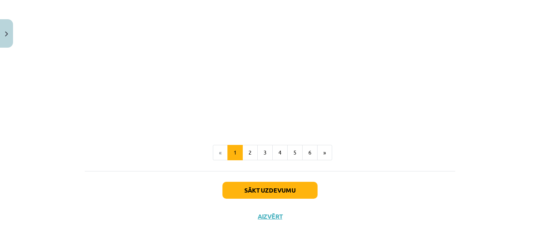
scroll to position [814, 0]
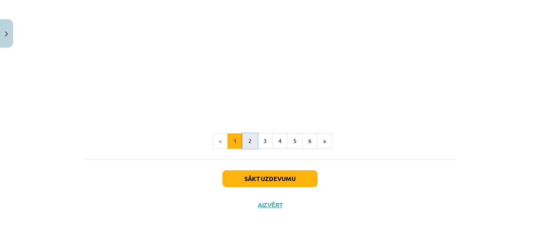
click at [253, 140] on button "2" at bounding box center [250, 140] width 15 height 15
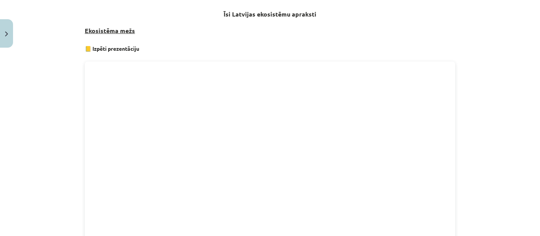
scroll to position [446, 0]
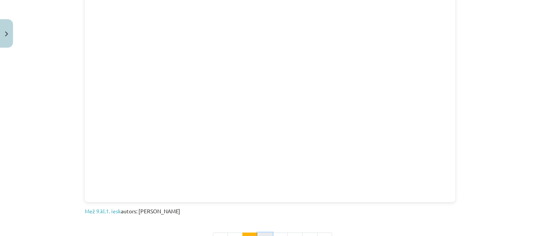
click at [258, 232] on button "3" at bounding box center [265, 239] width 15 height 15
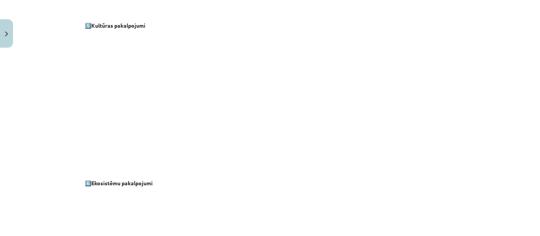
scroll to position [1108, 0]
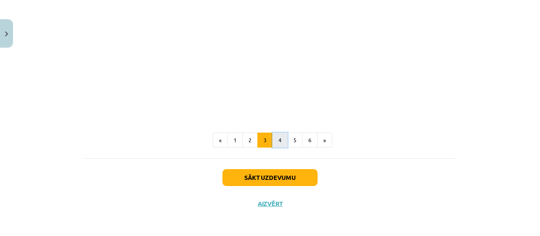
click at [275, 142] on button "4" at bounding box center [279, 139] width 15 height 15
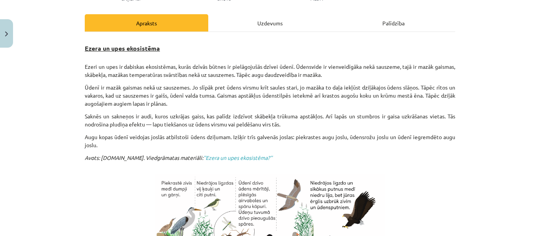
scroll to position [96, 0]
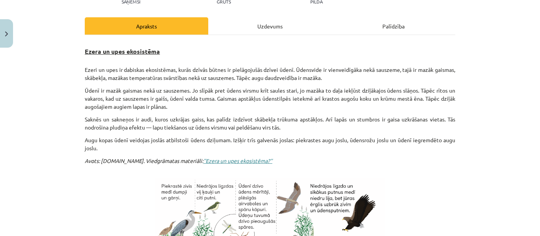
click at [204, 157] on link "’’Ezera un upes ekosistēma?’’" at bounding box center [237, 160] width 69 height 7
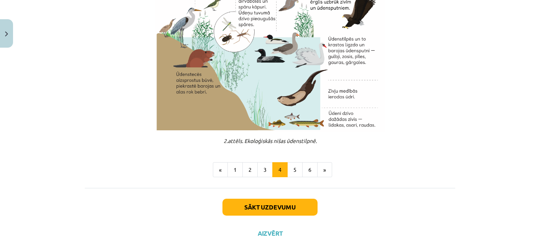
scroll to position [319, 0]
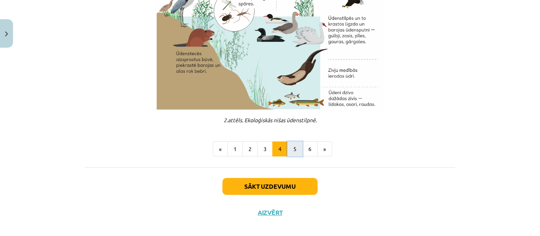
click at [294, 141] on button "5" at bounding box center [294, 148] width 15 height 15
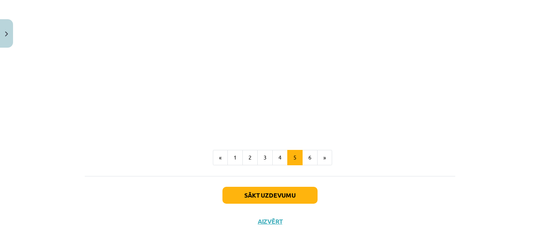
scroll to position [630, 0]
click at [307, 149] on button "6" at bounding box center [309, 156] width 15 height 15
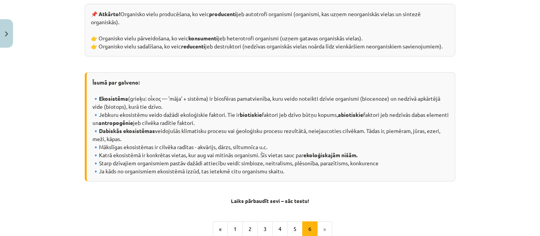
scroll to position [446, 0]
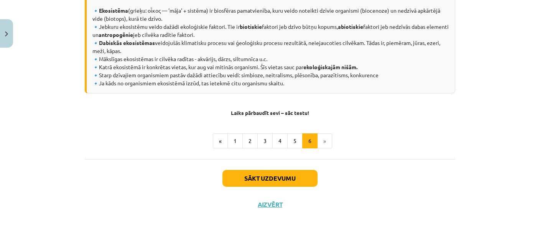
click at [318, 139] on li "»" at bounding box center [325, 140] width 15 height 15
click at [296, 179] on button "Sākt uzdevumu" at bounding box center [270, 178] width 95 height 17
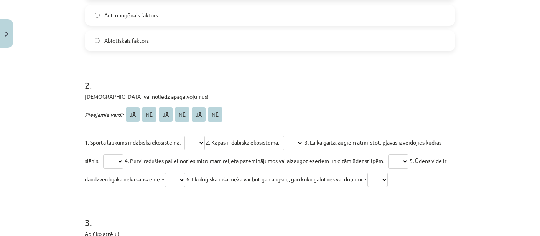
scroll to position [353, 0]
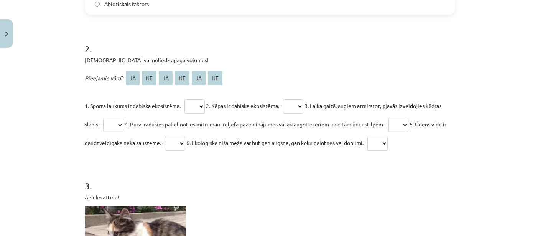
click at [185, 99] on select "** ** ** ** ** **" at bounding box center [195, 106] width 20 height 15
click at [200, 104] on select "** ** ** ** ** **" at bounding box center [195, 106] width 20 height 15
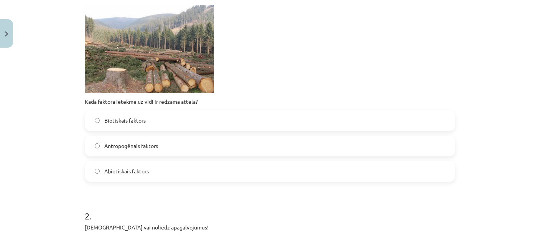
scroll to position [223, 0]
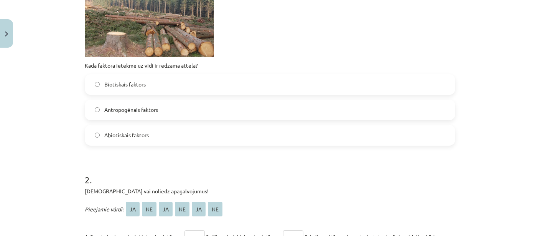
click at [147, 85] on label "Biotiskais faktors" at bounding box center [270, 84] width 369 height 19
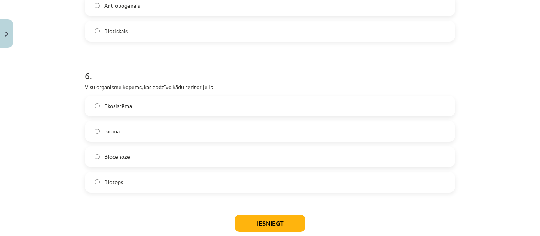
scroll to position [1002, 0]
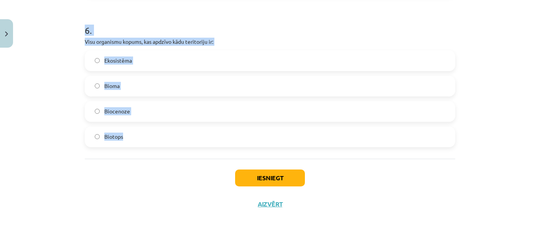
drag, startPoint x: 79, startPoint y: 168, endPoint x: 399, endPoint y: 197, distance: 321.3
copy form "3 . Aplūko attēlu! Kāda faktora ietekme uz vidi redzama attēlā? Biotiskais fakt…"
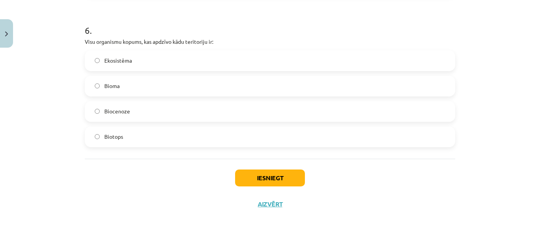
click at [129, 178] on div "Iesniegt Aizvērt" at bounding box center [270, 186] width 371 height 54
click at [108, 88] on span "Bioma" at bounding box center [111, 86] width 15 height 8
click at [135, 109] on label "Biocenoze" at bounding box center [270, 111] width 369 height 19
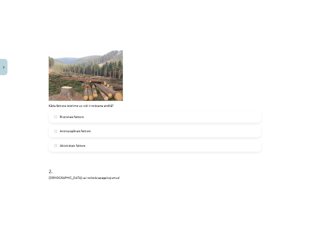
scroll to position [222, 0]
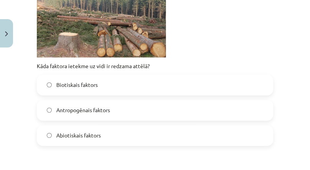
click at [76, 114] on span "Antropogēnais faktors" at bounding box center [83, 110] width 54 height 8
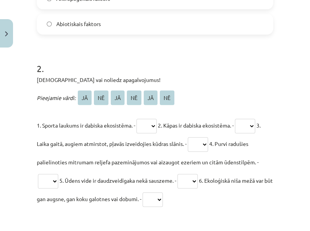
scroll to position [334, 0]
click at [137, 119] on select "** ** ** ** ** **" at bounding box center [147, 126] width 20 height 15
select select "**"
click option "**" at bounding box center [0, 0] width 0 height 0
click at [235, 119] on select "** ** ** ** ** **" at bounding box center [245, 126] width 20 height 15
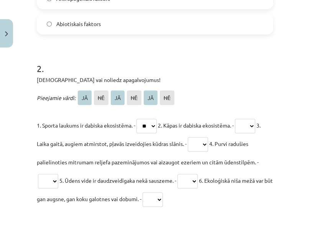
select select "**"
click option "**" at bounding box center [0, 0] width 0 height 0
click at [188, 137] on select "** ** ** ** ** **" at bounding box center [198, 144] width 20 height 15
select select "**"
click option "**" at bounding box center [0, 0] width 0 height 0
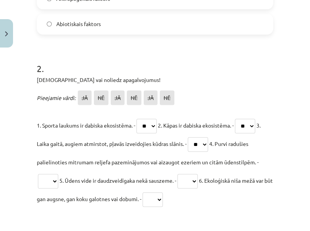
click at [38, 174] on select "** ** ** ** ** **" at bounding box center [48, 181] width 20 height 15
select select "**"
click option "**" at bounding box center [0, 0] width 0 height 0
click at [178, 174] on select "** ** ** ** ** **" at bounding box center [188, 181] width 20 height 15
select select "**"
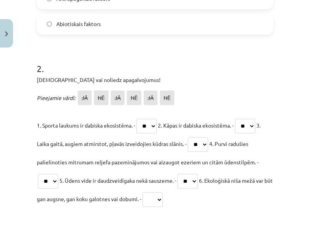
click option "**" at bounding box center [0, 0] width 0 height 0
click at [143, 193] on select "** ** ** ** ** **" at bounding box center [153, 200] width 20 height 15
select select "**"
click option "**" at bounding box center [0, 0] width 0 height 0
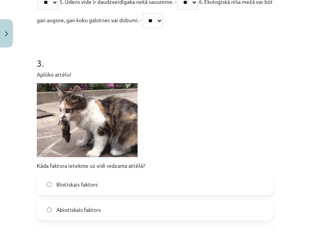
scroll to position [556, 0]
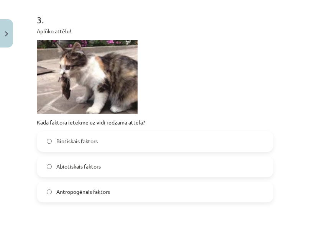
click at [98, 143] on label "Biotiskais faktors" at bounding box center [155, 141] width 235 height 19
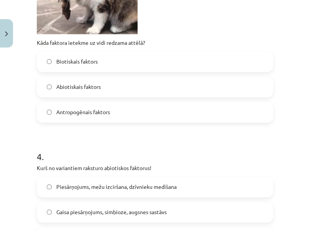
scroll to position [668, 0]
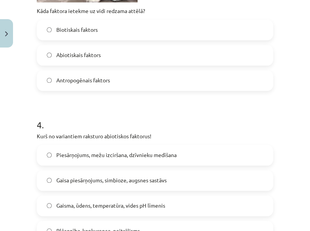
click at [132, 211] on label "Gaisma, ūdens, temperatūra, vides pH līmenis" at bounding box center [155, 206] width 235 height 19
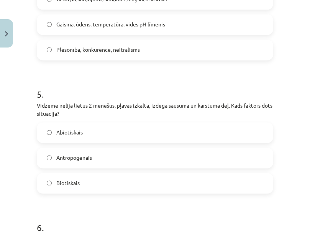
scroll to position [891, 0]
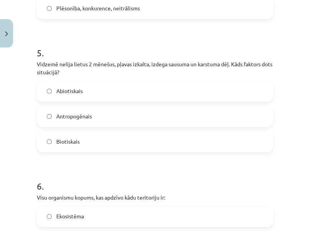
click at [105, 93] on label "Abiotiskais" at bounding box center [155, 91] width 235 height 19
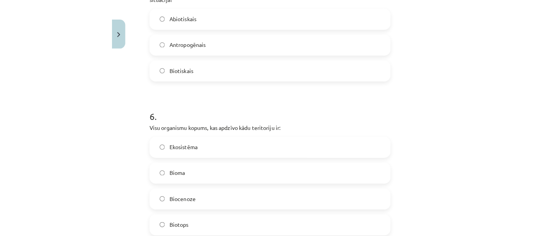
scroll to position [1002, 0]
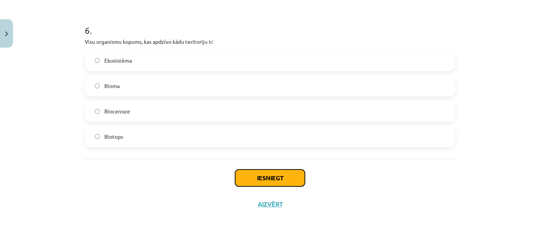
click at [268, 175] on button "Iesniegt" at bounding box center [270, 177] width 70 height 17
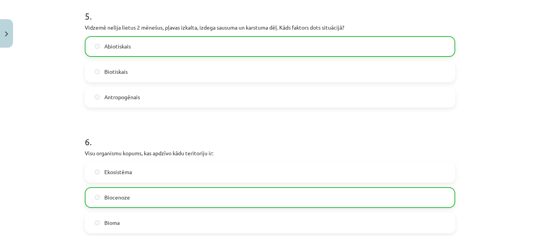
scroll to position [1026, 0]
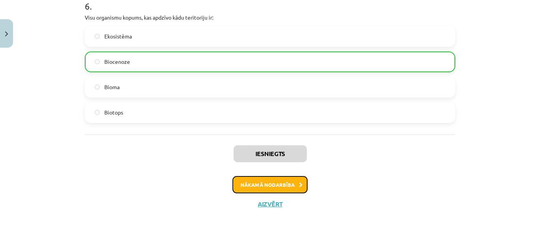
click at [281, 185] on button "Nākamā nodarbība" at bounding box center [270, 185] width 75 height 18
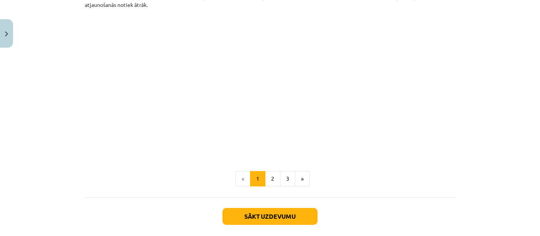
scroll to position [856, 0]
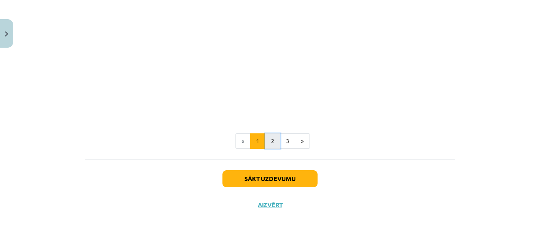
click at [272, 140] on button "2" at bounding box center [272, 140] width 15 height 15
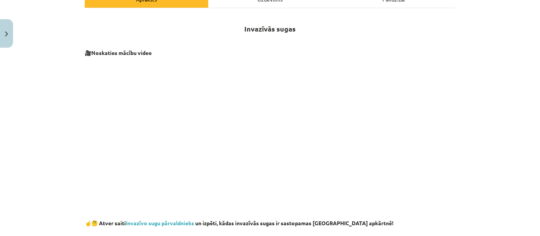
scroll to position [234, 0]
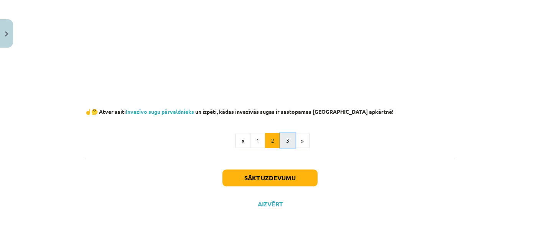
click at [283, 135] on button "3" at bounding box center [287, 140] width 15 height 15
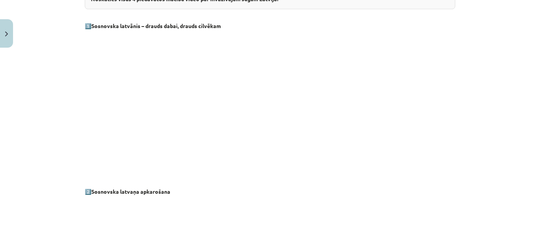
scroll to position [137, 0]
